Goal: Task Accomplishment & Management: Use online tool/utility

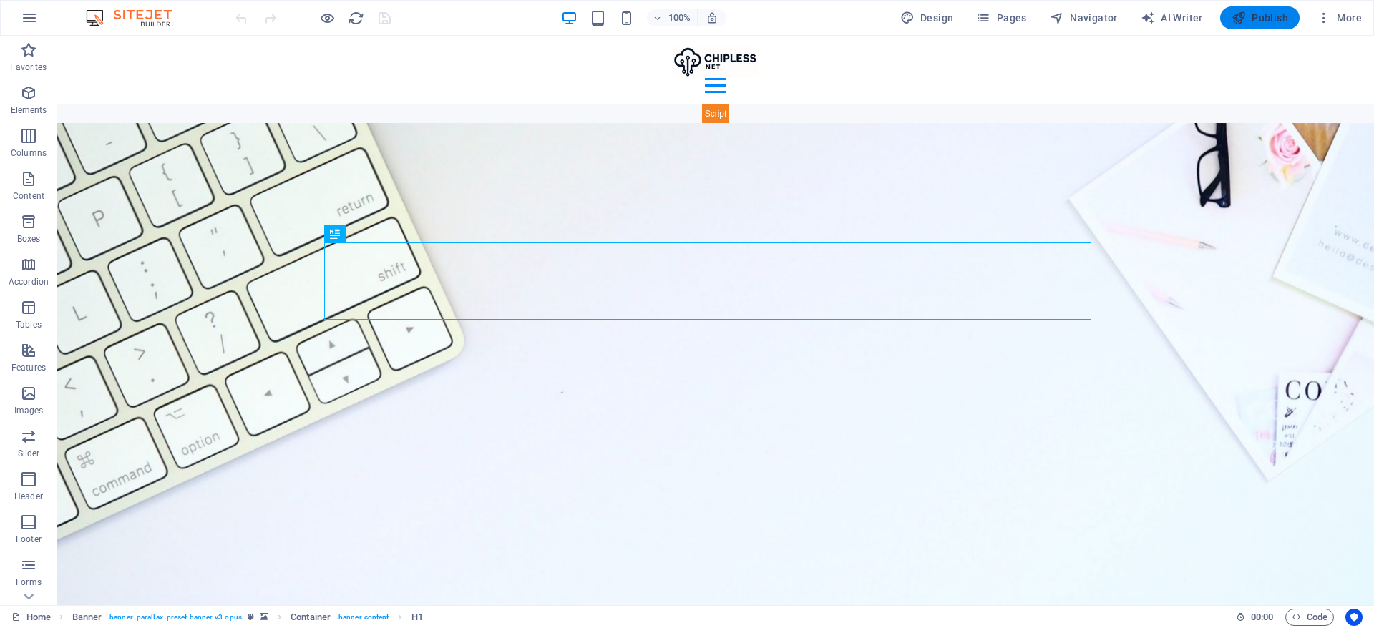
click at [1251, 15] on span "Publish" at bounding box center [1259, 18] width 57 height 14
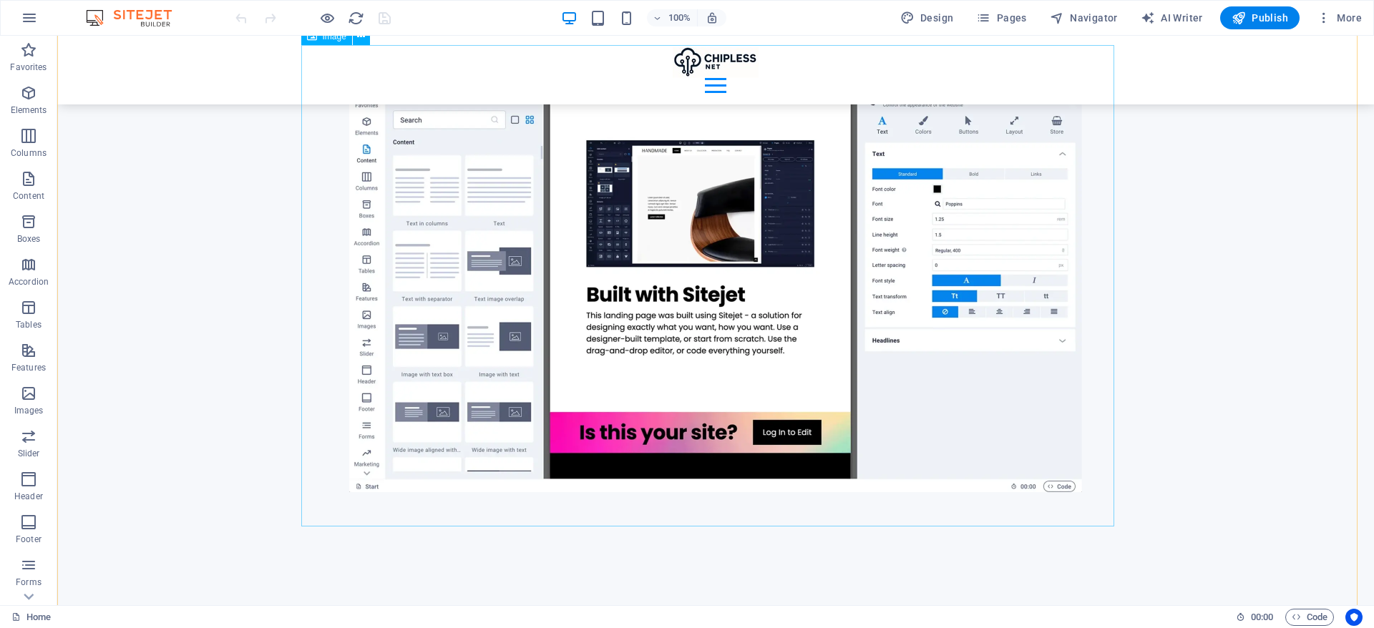
scroll to position [2898, 0]
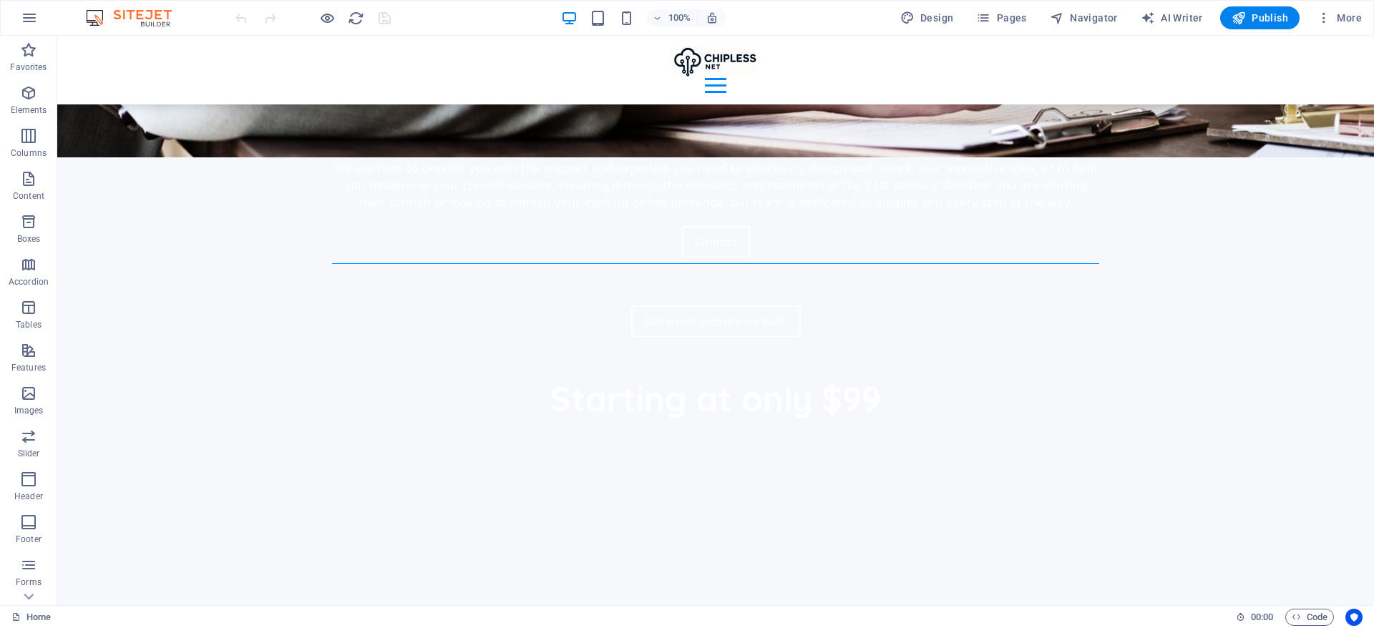
scroll to position [5874, 0]
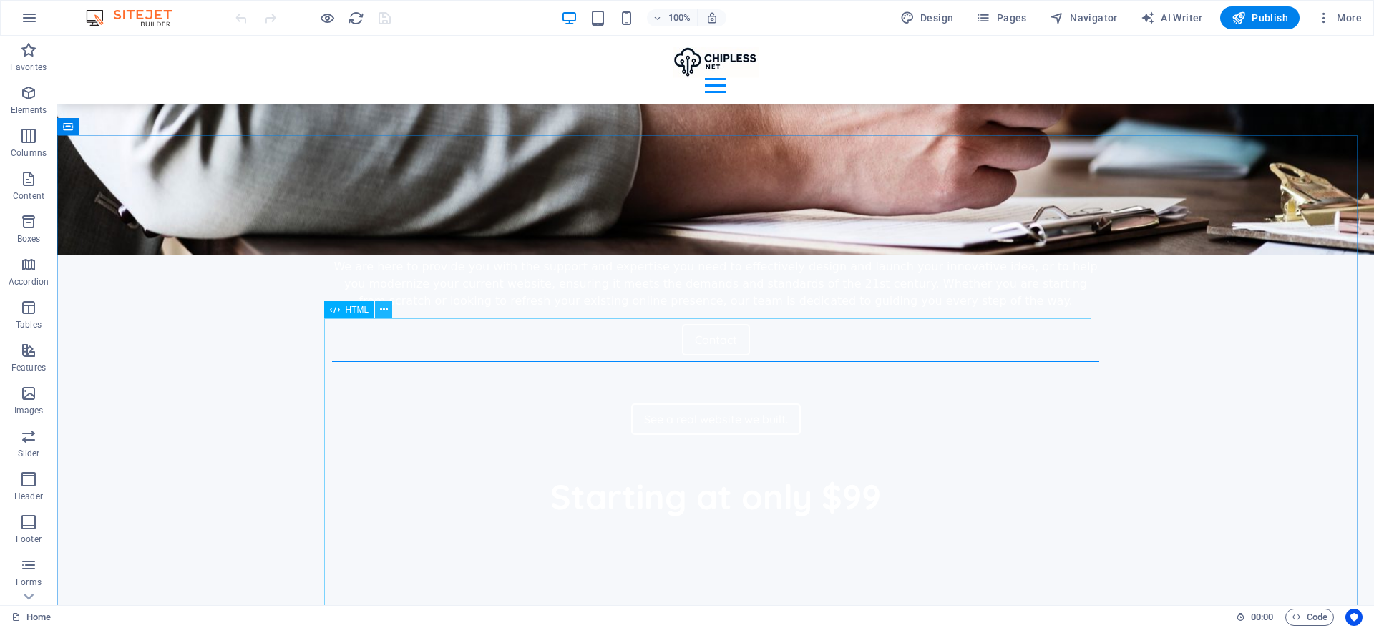
click at [385, 312] on icon at bounding box center [384, 310] width 8 height 15
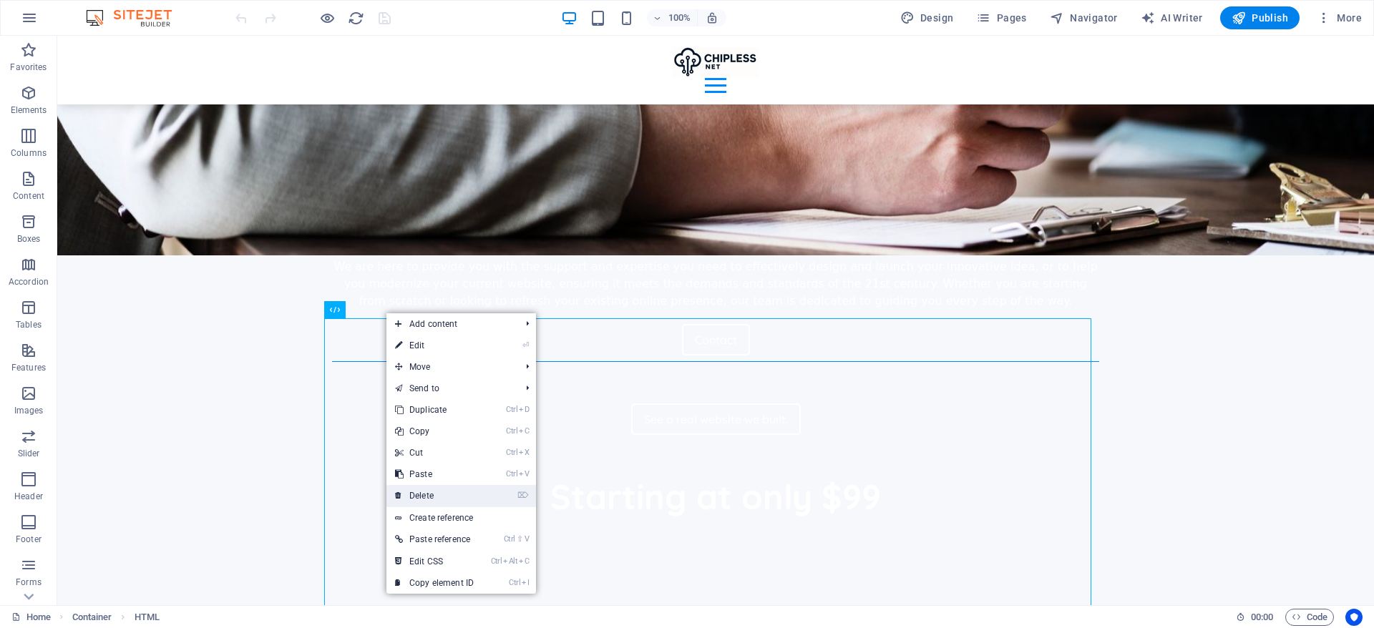
click at [468, 499] on link "⌦ Delete" at bounding box center [434, 495] width 96 height 21
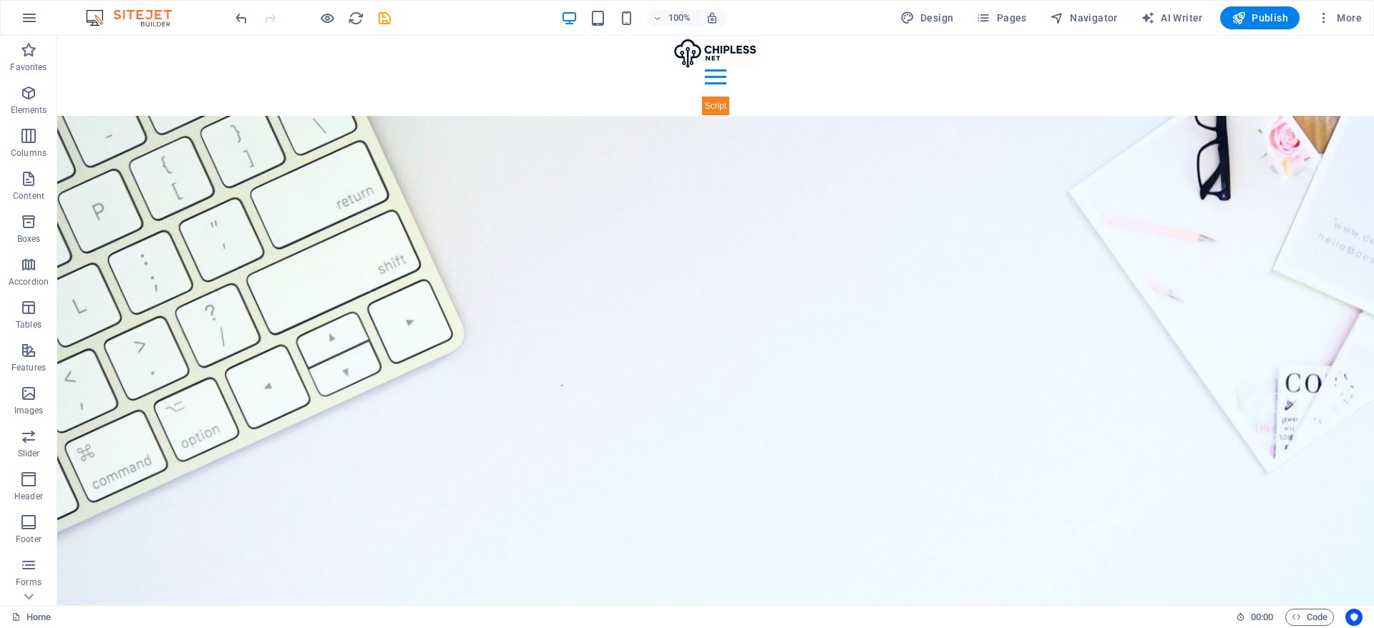
scroll to position [0, 0]
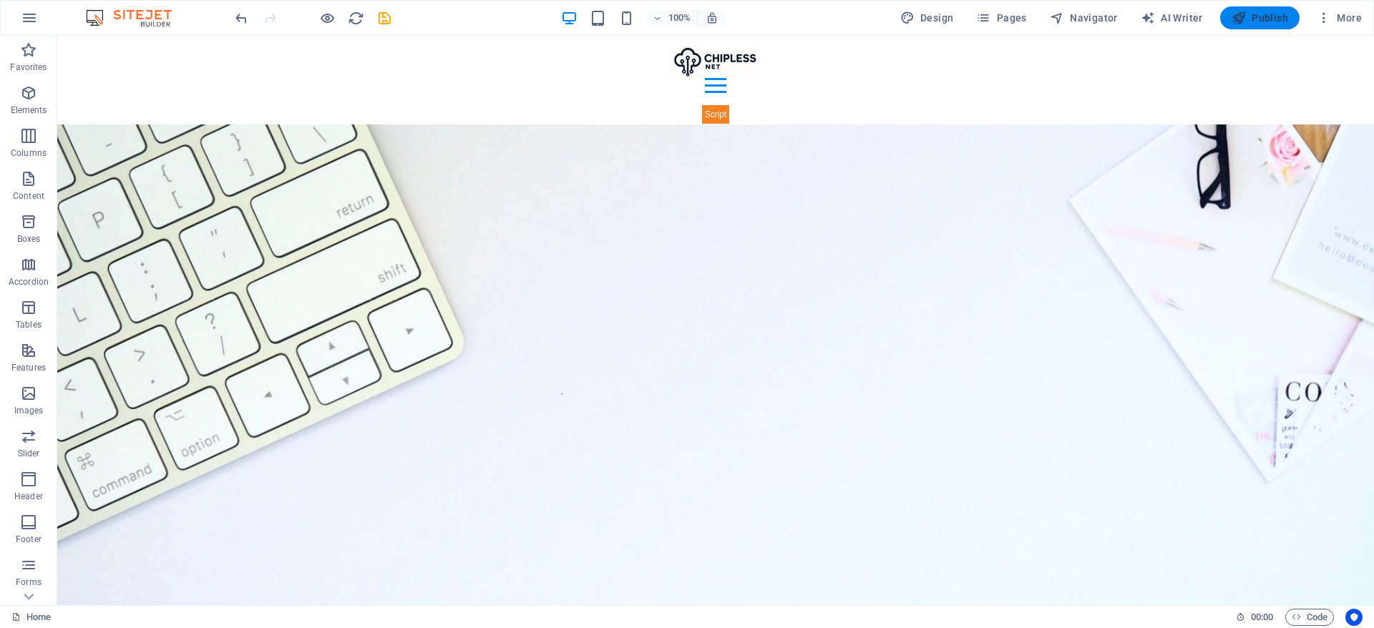
click at [1263, 21] on span "Publish" at bounding box center [1259, 18] width 57 height 14
click at [1268, 16] on span "Publish" at bounding box center [1259, 18] width 57 height 14
